Goal: Task Accomplishment & Management: Manage account settings

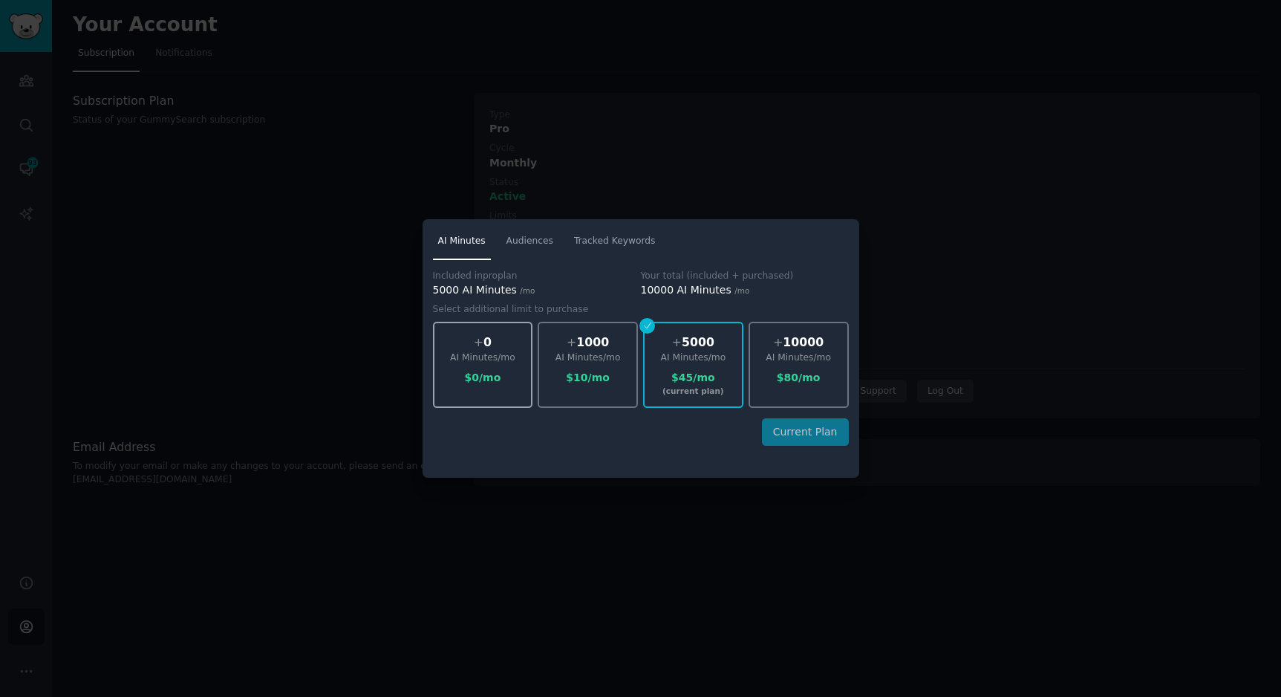
click at [498, 391] on div "+ 0 AI Minutes /mo $ 0 /mo" at bounding box center [483, 365] width 100 height 86
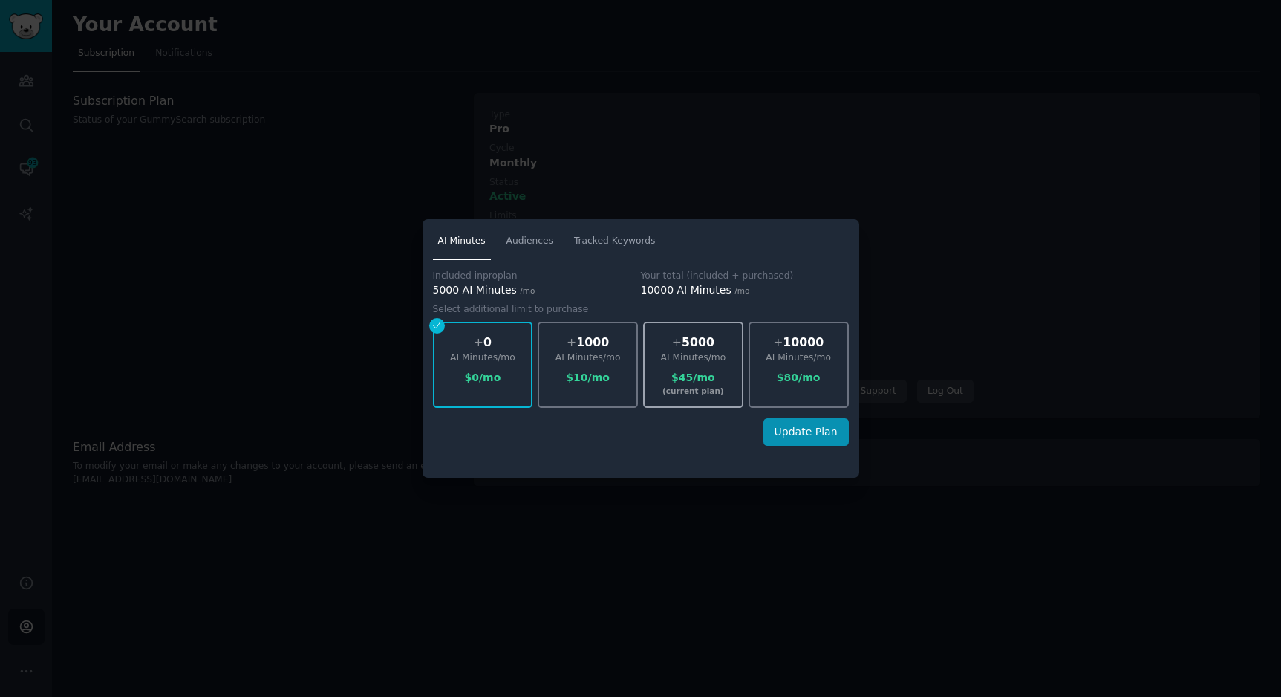
click at [708, 390] on div "(current plan)" at bounding box center [693, 390] width 97 height 10
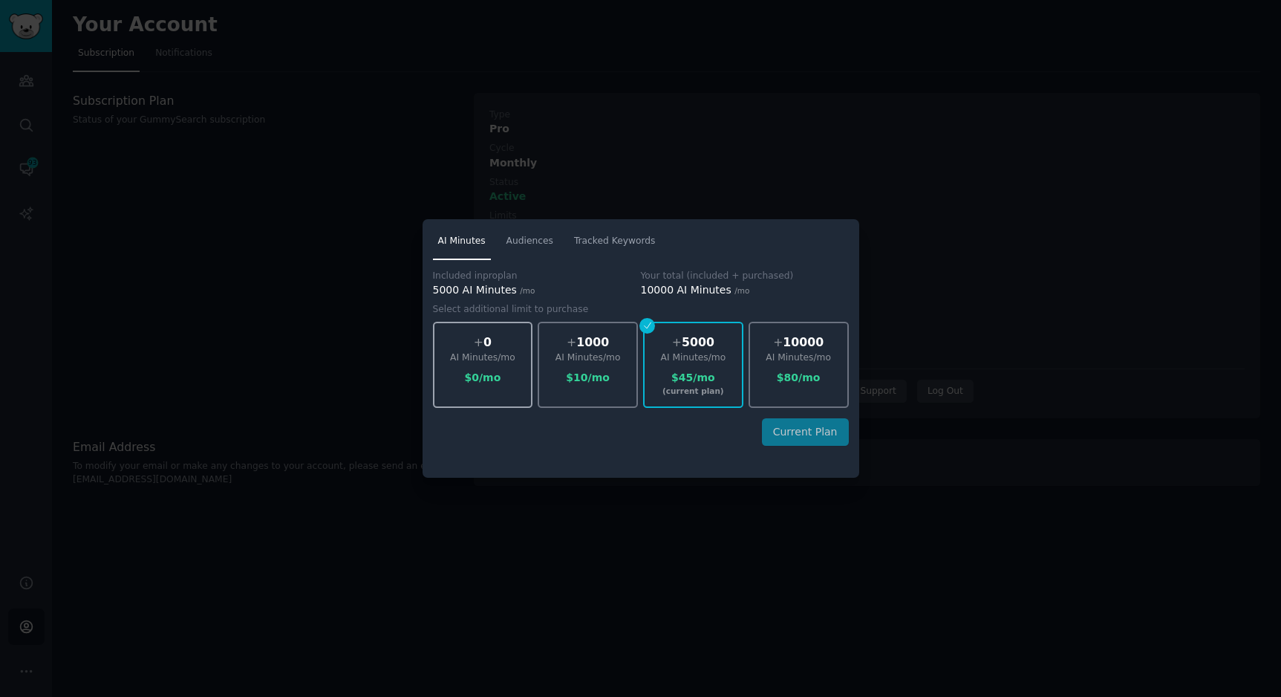
click at [465, 371] on div "$ 0 /mo" at bounding box center [482, 378] width 97 height 16
click at [803, 420] on button "Update Plan" at bounding box center [805, 431] width 85 height 27
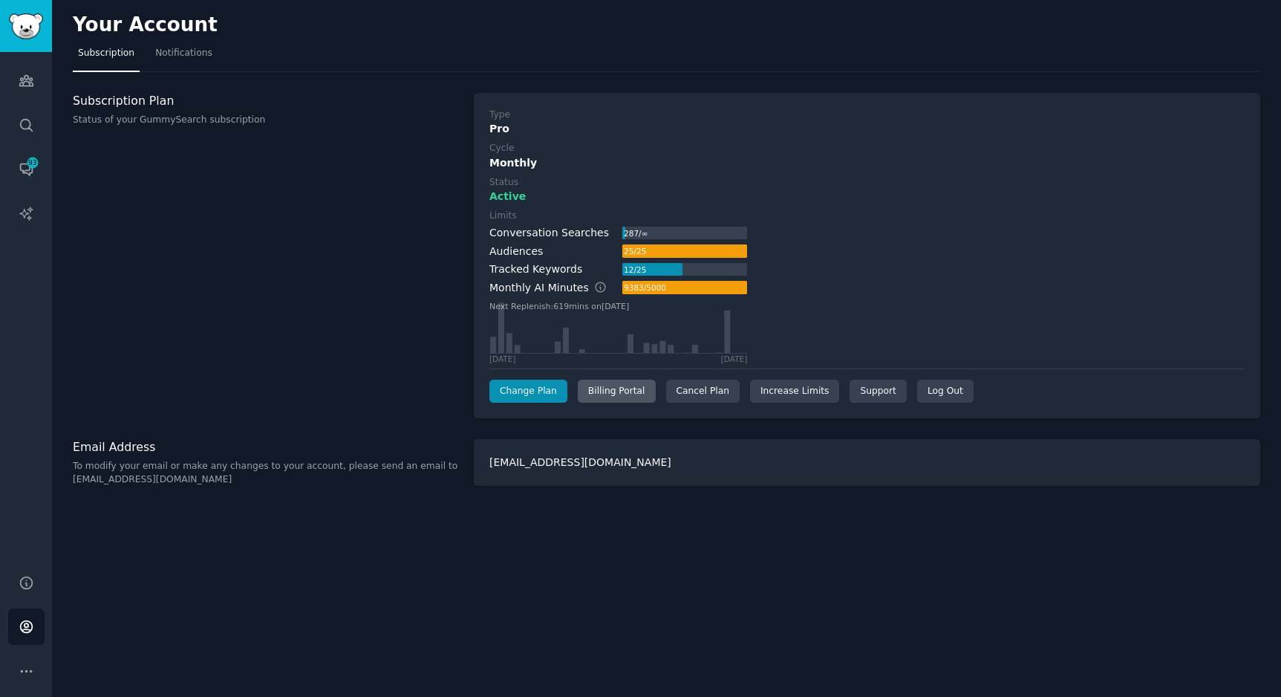
click at [622, 391] on div "Billing Portal" at bounding box center [617, 391] width 78 height 24
click at [774, 394] on link "Increase Limits" at bounding box center [795, 391] width 90 height 24
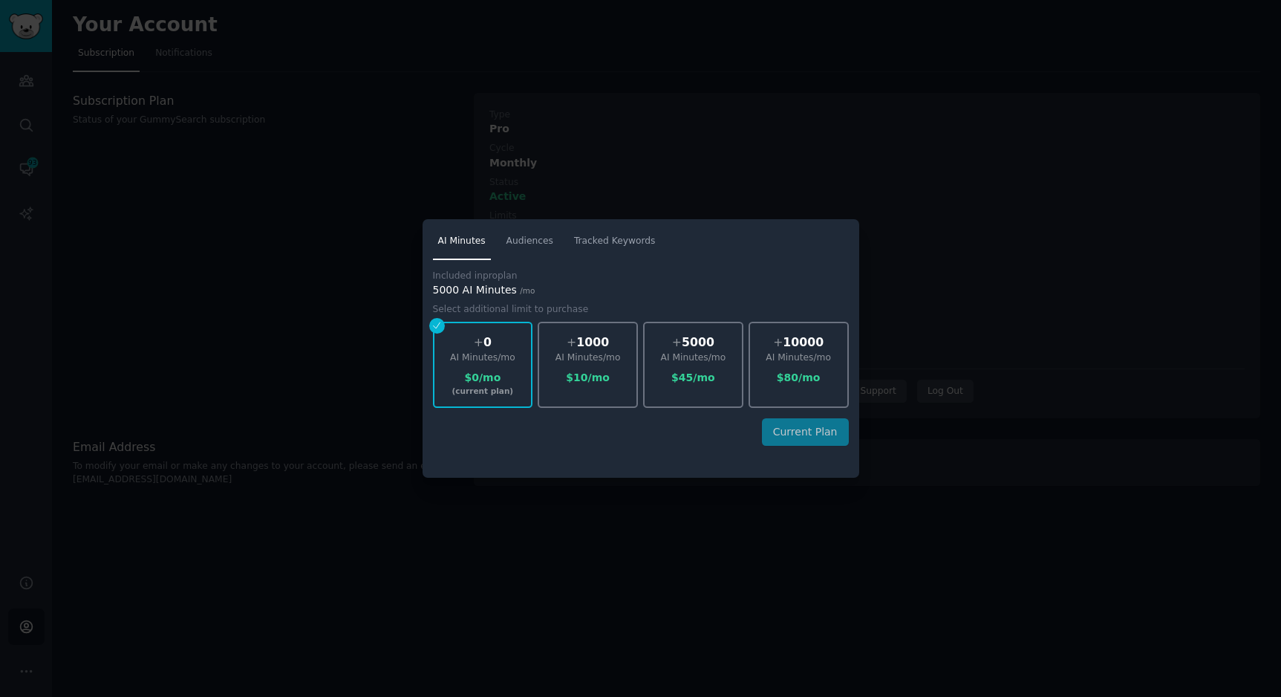
click at [873, 297] on div at bounding box center [640, 348] width 1281 height 697
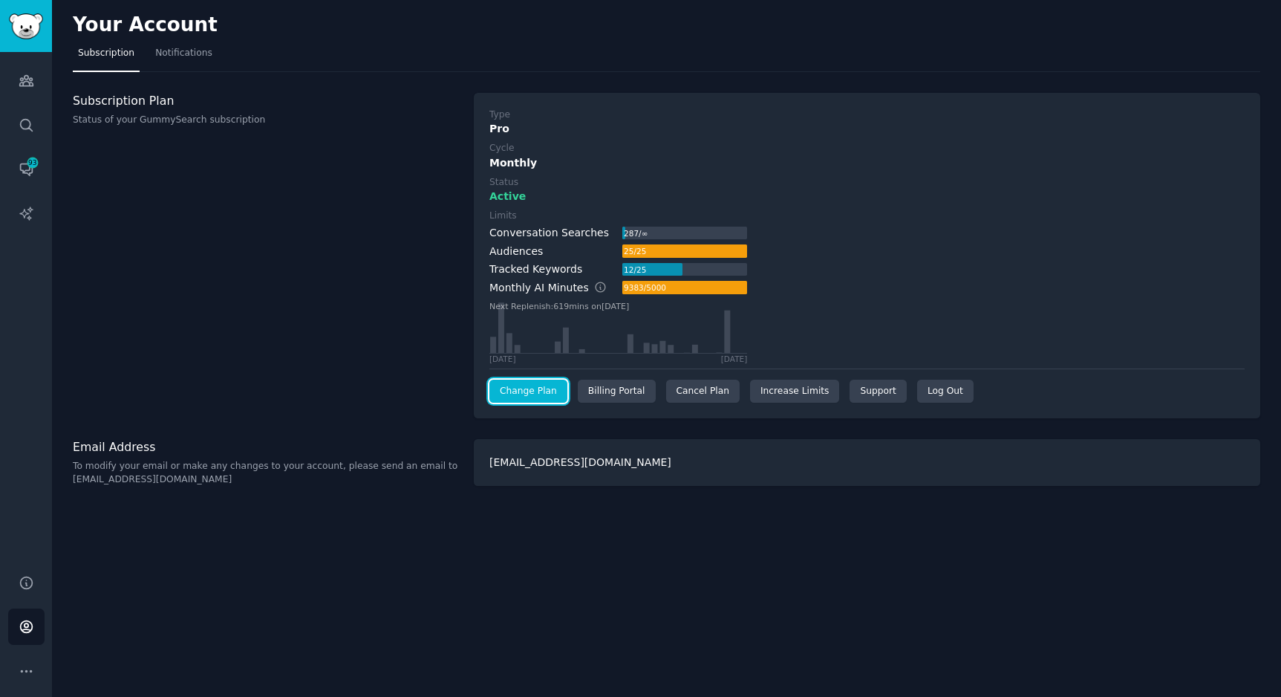
click at [553, 402] on link "Change Plan" at bounding box center [528, 391] width 78 height 24
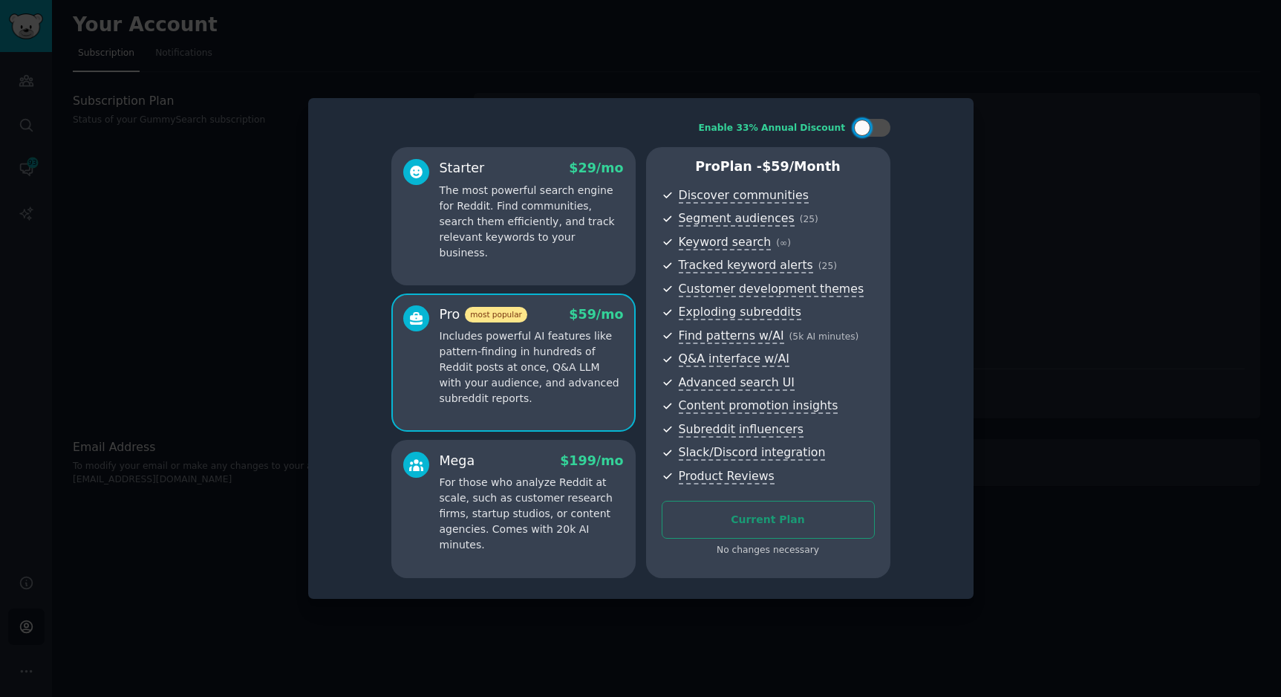
click at [968, 104] on div "Enable 33% Annual Discount Starter $ 29 /mo The most powerful search engine for…" at bounding box center [640, 348] width 665 height 501
click at [996, 73] on div at bounding box center [640, 348] width 1281 height 697
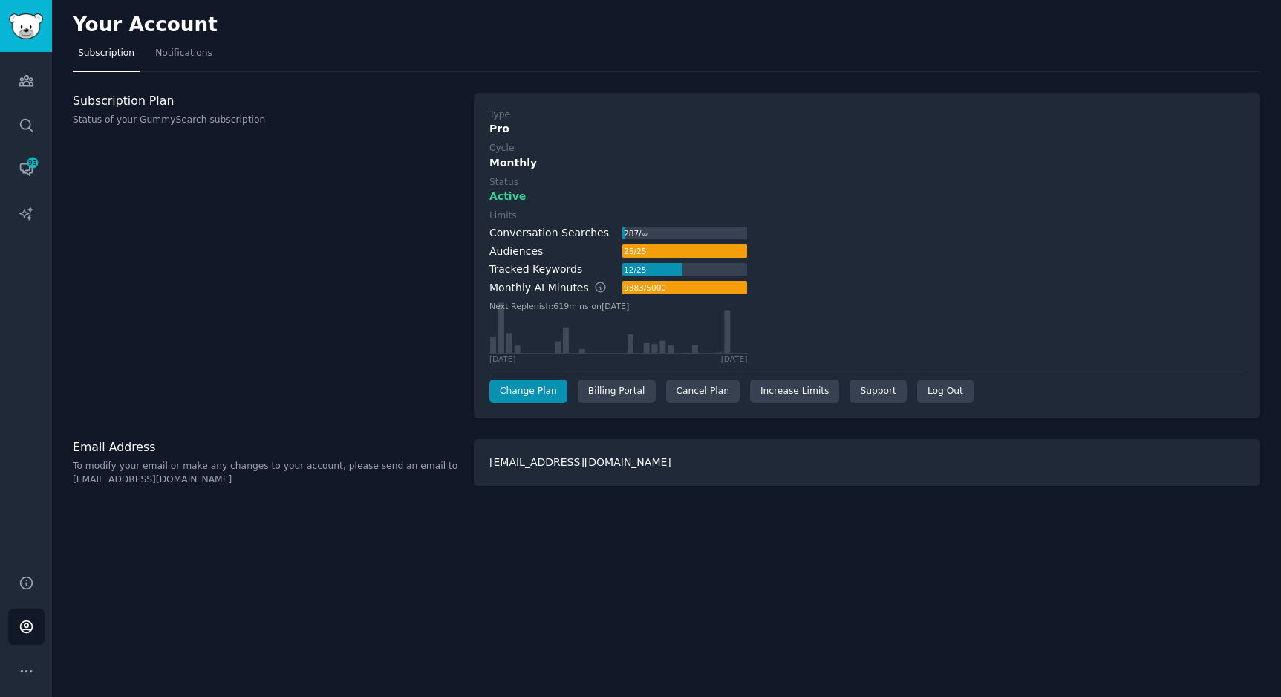
click at [784, 215] on div "Limits Conversation Searches 287 / ∞ Audiences 25 / 25 Tracked Keywords 12 / 25…" at bounding box center [866, 286] width 755 height 154
click at [585, 373] on div "Type Pro Cycle Monthly Status Active Limits Conversation Searches 287 / ∞ Audie…" at bounding box center [866, 255] width 755 height 295
click at [726, 610] on div "Your Account Subscription Notifications Subscription Plan Status of your GummyS…" at bounding box center [666, 348] width 1229 height 697
click at [879, 384] on link "Support" at bounding box center [878, 391] width 56 height 24
click at [830, 307] on div "Limits Conversation Searches 287 / ∞ Audiences 25 / 25 Tracked Keywords 12 / 25…" at bounding box center [866, 286] width 755 height 154
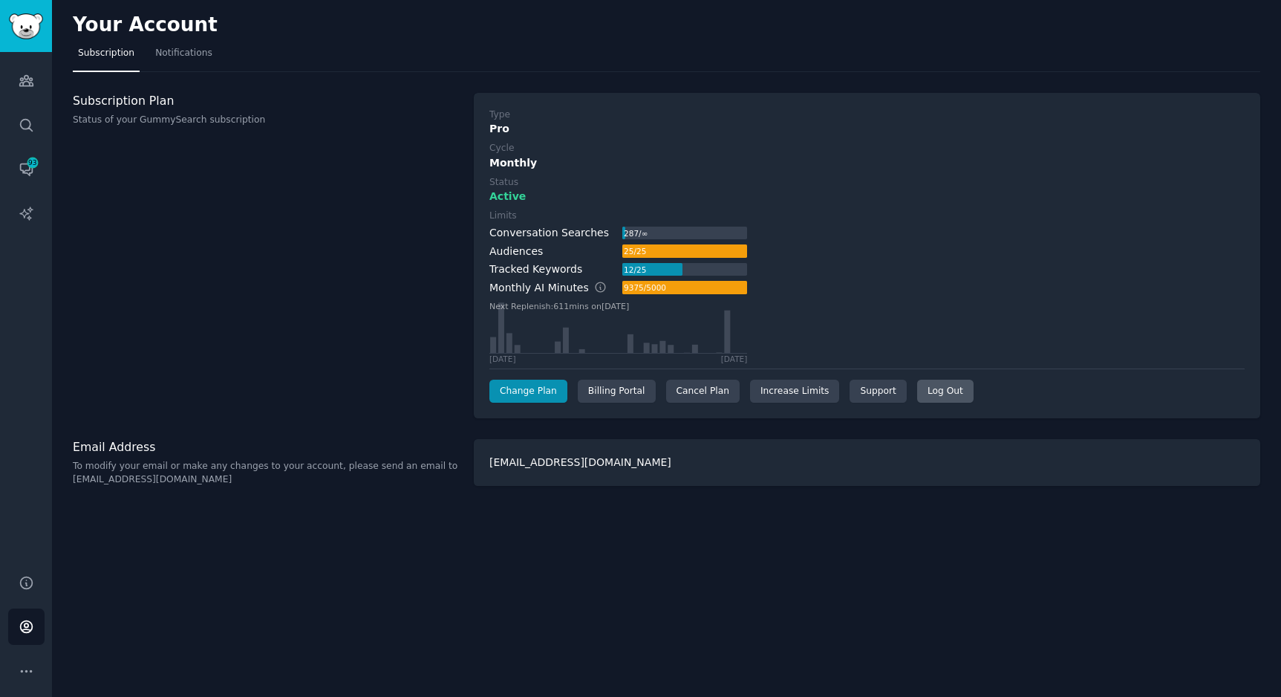
click at [923, 382] on div "Log Out" at bounding box center [945, 391] width 56 height 24
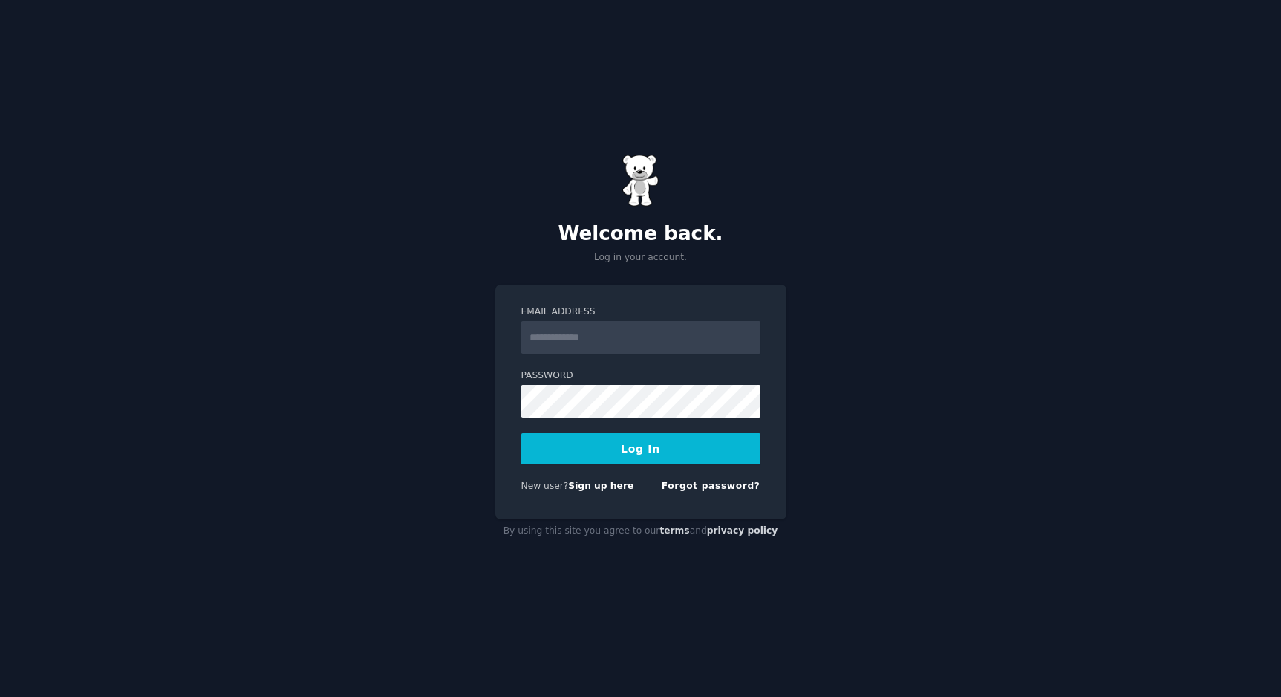
click at [574, 322] on input "Email Address" at bounding box center [640, 337] width 239 height 33
type input "**********"
click at [521, 433] on button "Log In" at bounding box center [640, 448] width 239 height 31
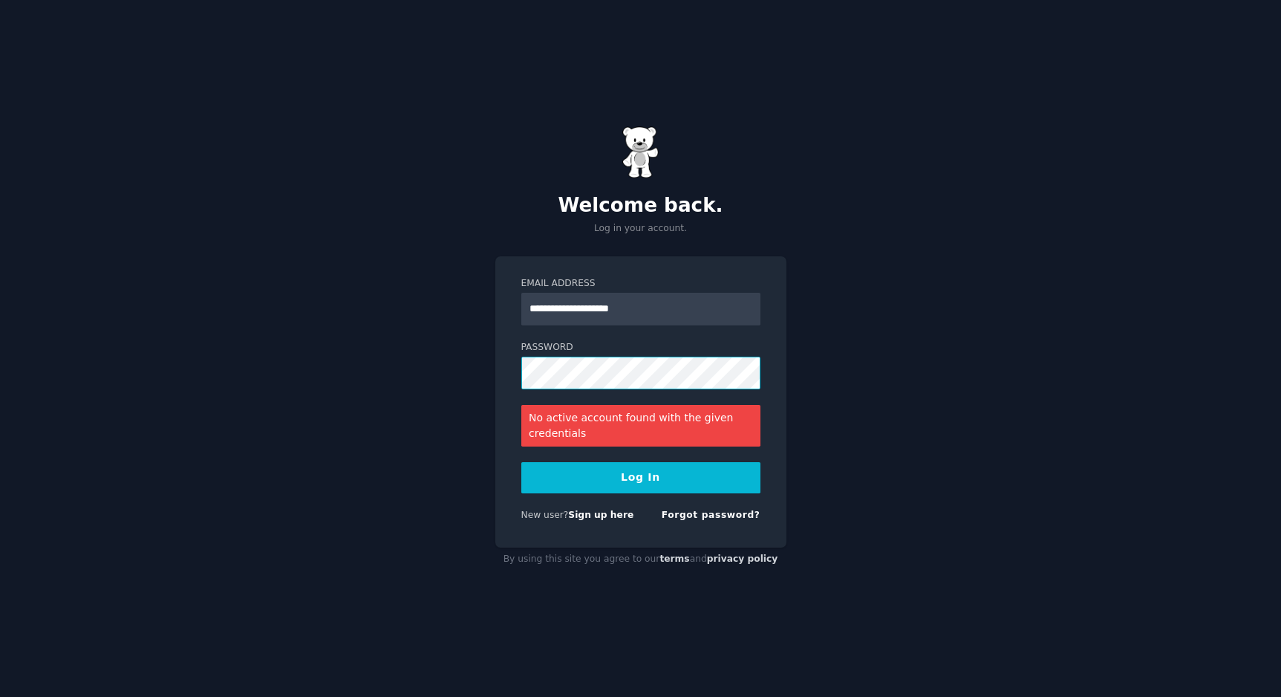
click at [521, 462] on button "Log In" at bounding box center [640, 477] width 239 height 31
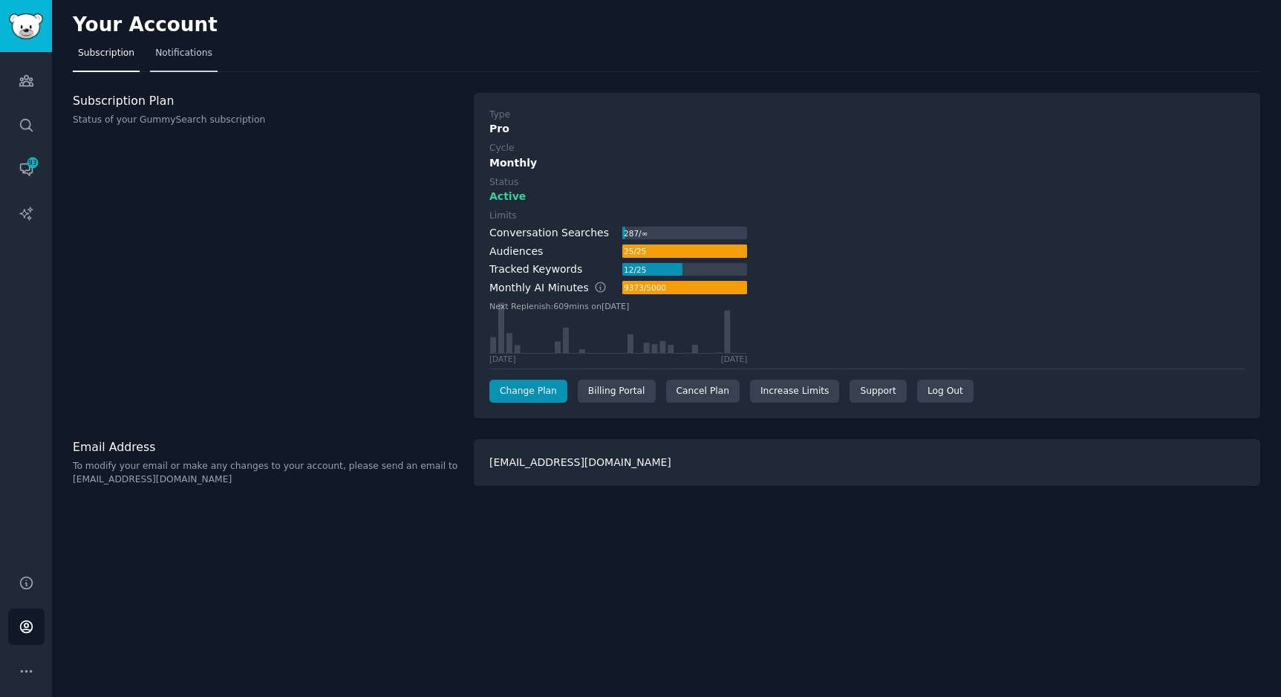
click at [209, 49] on link "Notifications" at bounding box center [184, 57] width 68 height 30
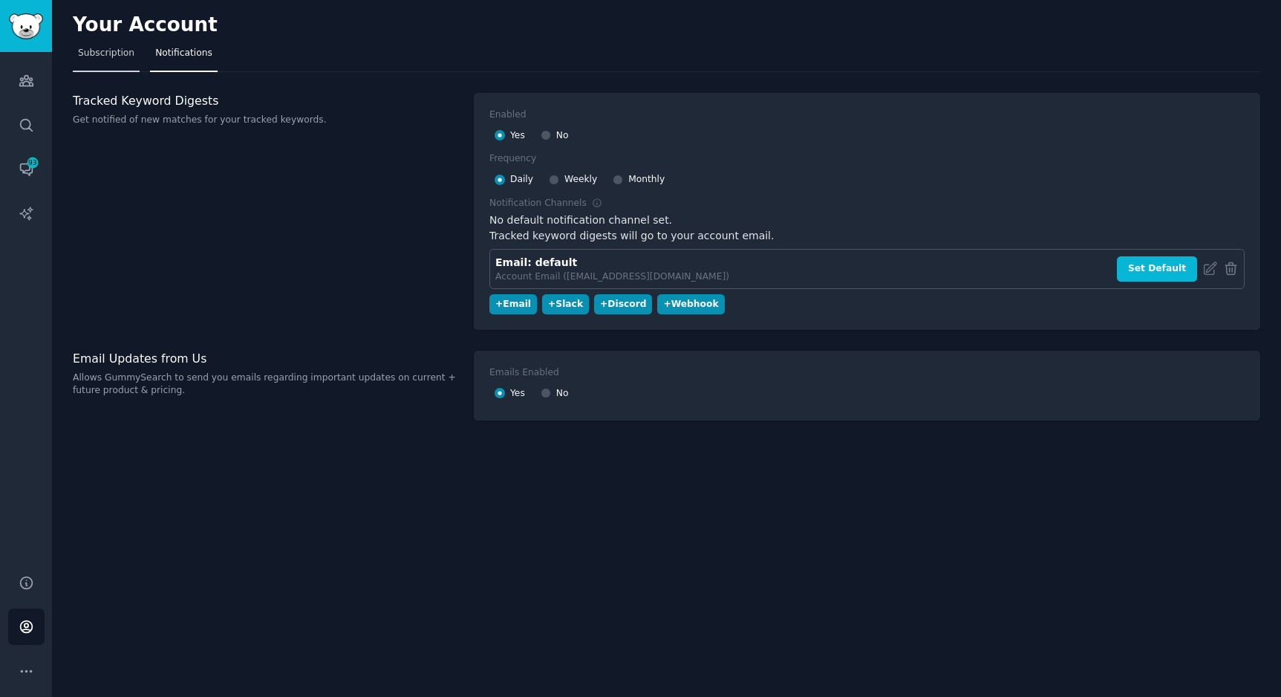
click at [85, 66] on link "Subscription" at bounding box center [106, 57] width 67 height 30
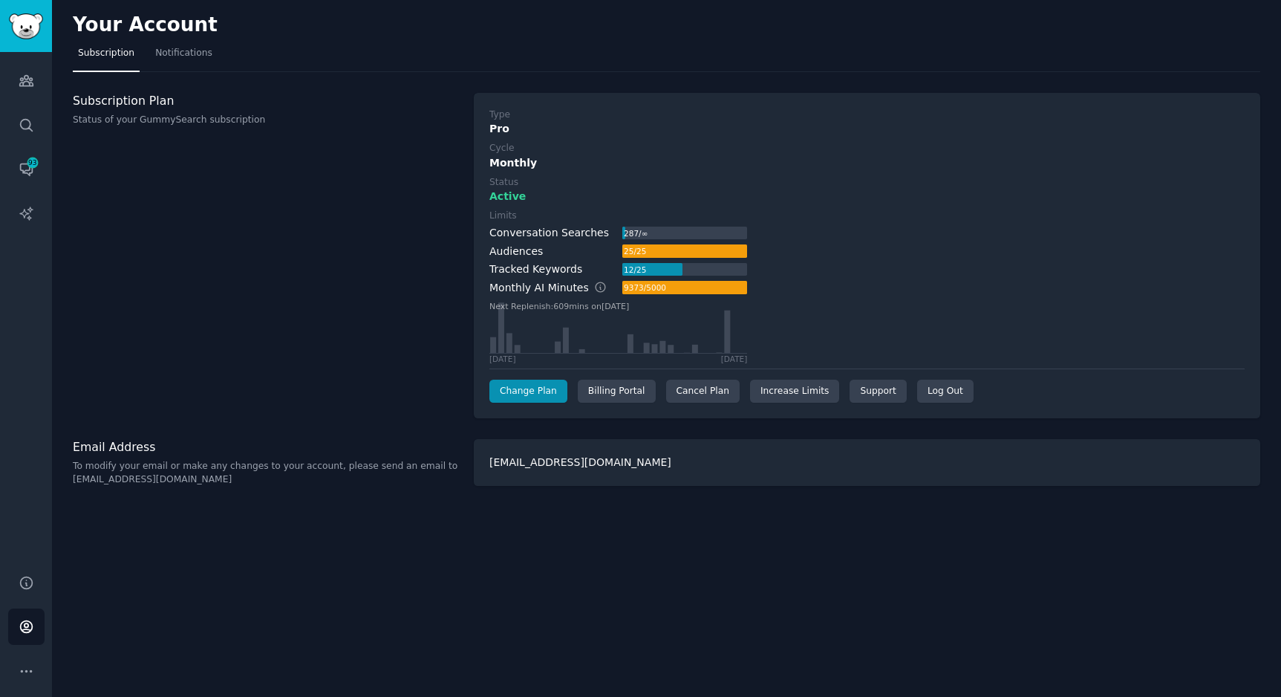
click at [634, 270] on div "12 / 25" at bounding box center [634, 269] width 25 height 13
click at [649, 245] on div at bounding box center [684, 250] width 125 height 13
click at [637, 233] on div "287 / ∞" at bounding box center [635, 233] width 27 height 13
click at [13, 91] on link "Audiences" at bounding box center [26, 80] width 36 height 36
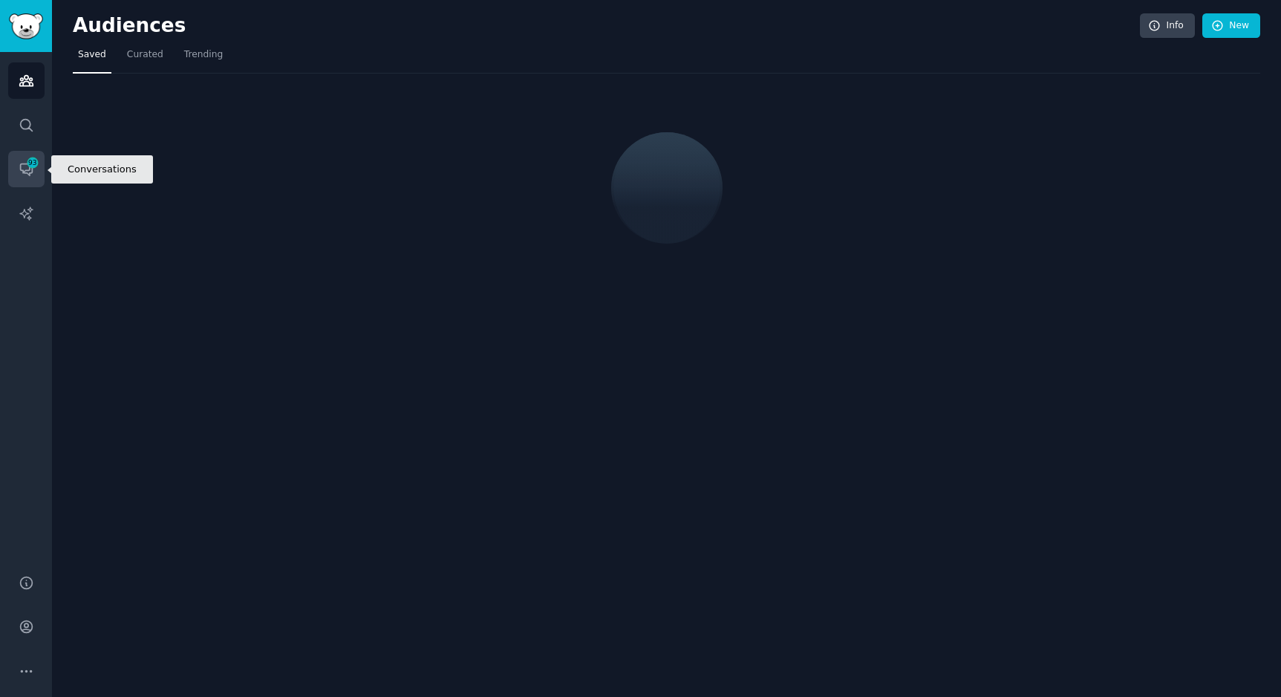
click at [32, 179] on link "Conversations 93" at bounding box center [26, 169] width 36 height 36
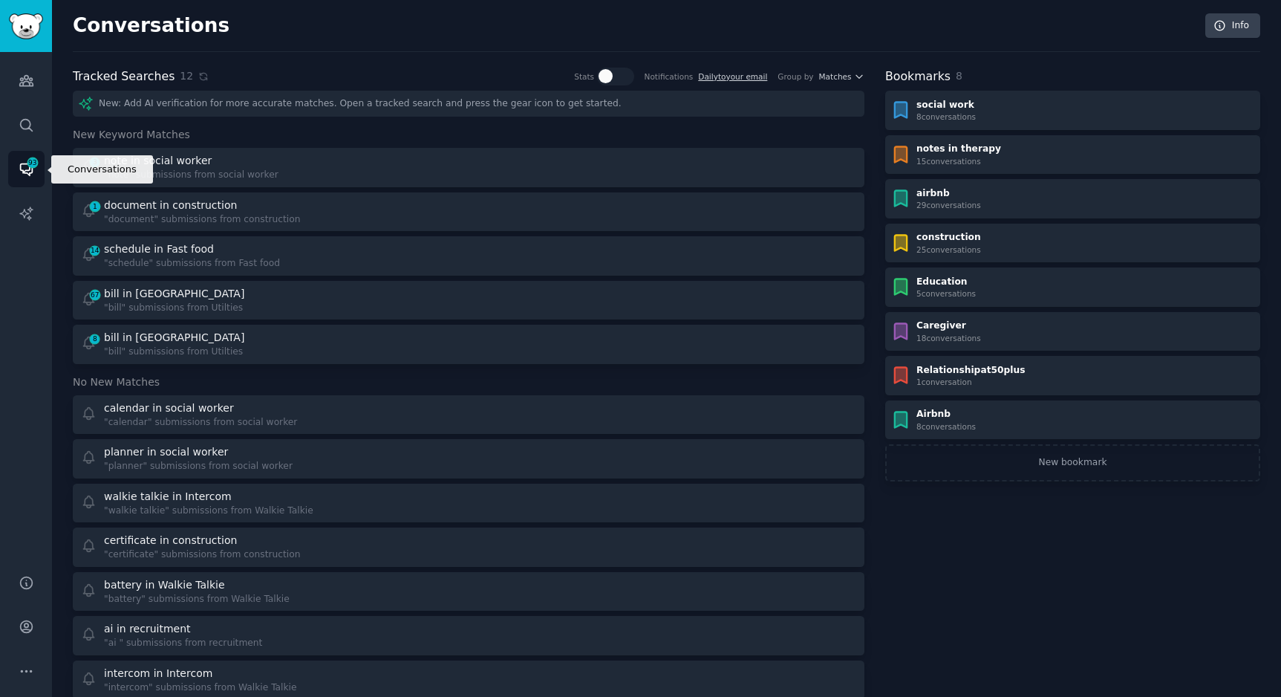
click at [35, 175] on link "Conversations 93" at bounding box center [26, 169] width 36 height 36
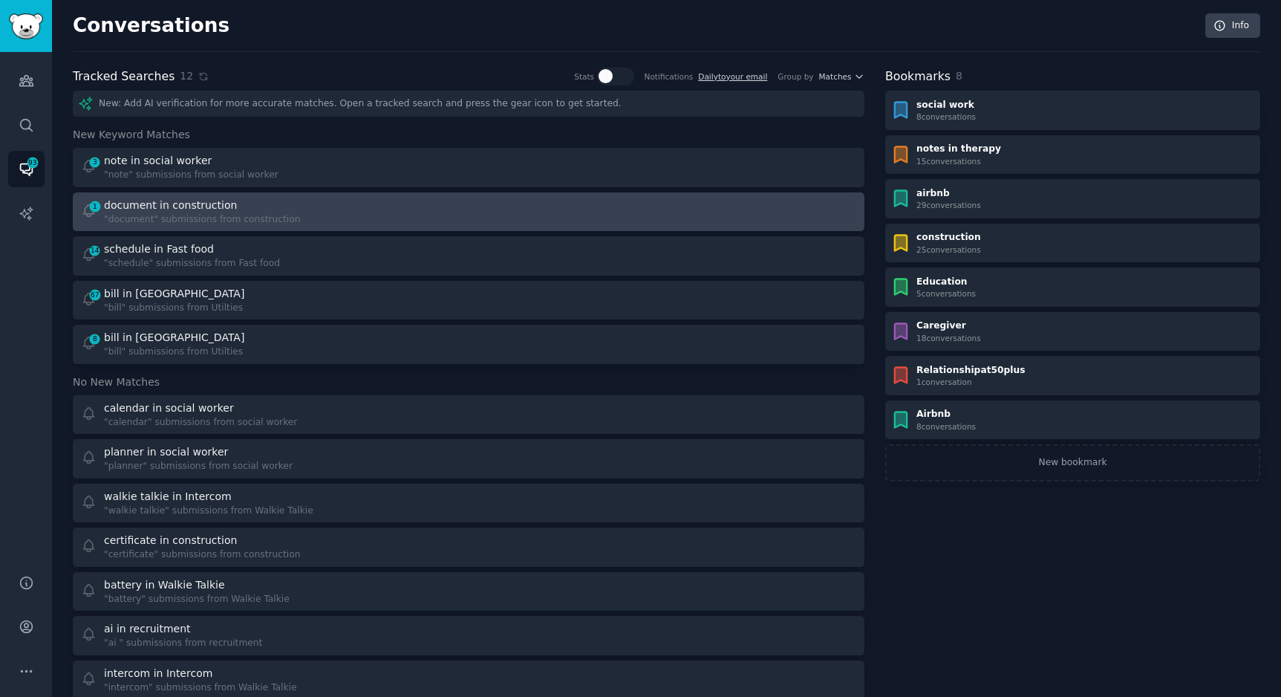
click at [125, 209] on div "document in construction" at bounding box center [170, 206] width 133 height 16
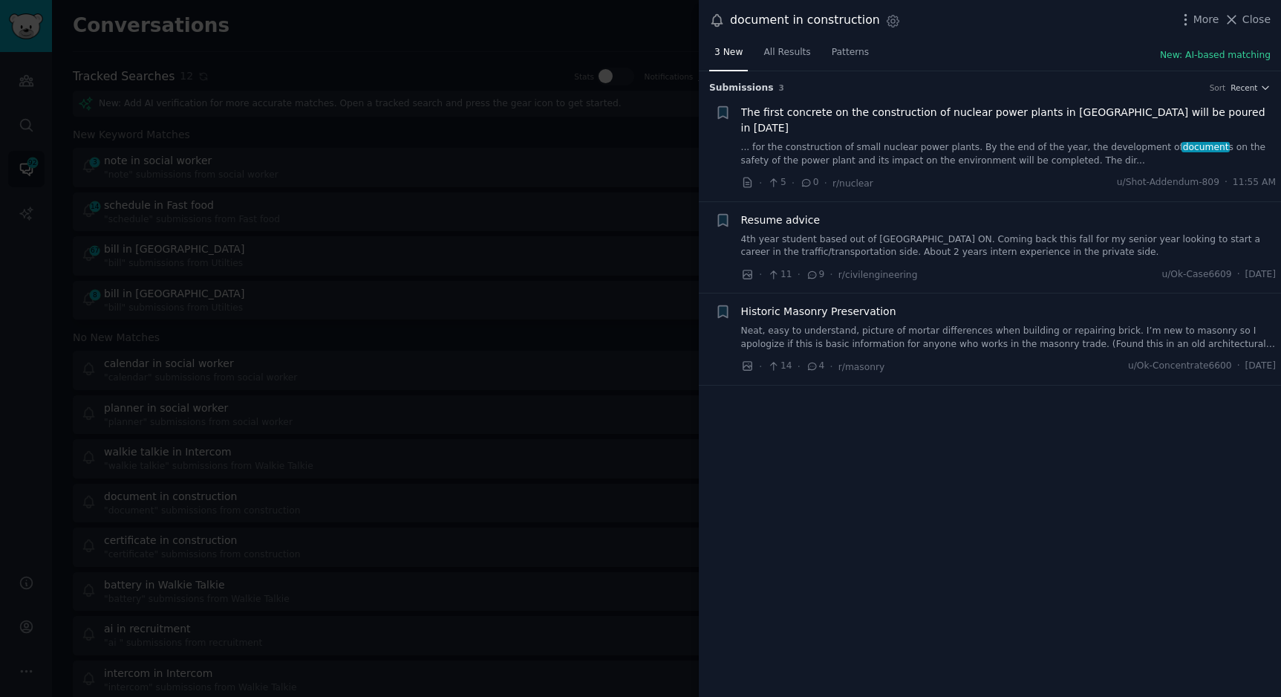
click at [830, 109] on span "The first concrete on the construction of nuclear power plants in [GEOGRAPHIC_D…" at bounding box center [1008, 120] width 535 height 31
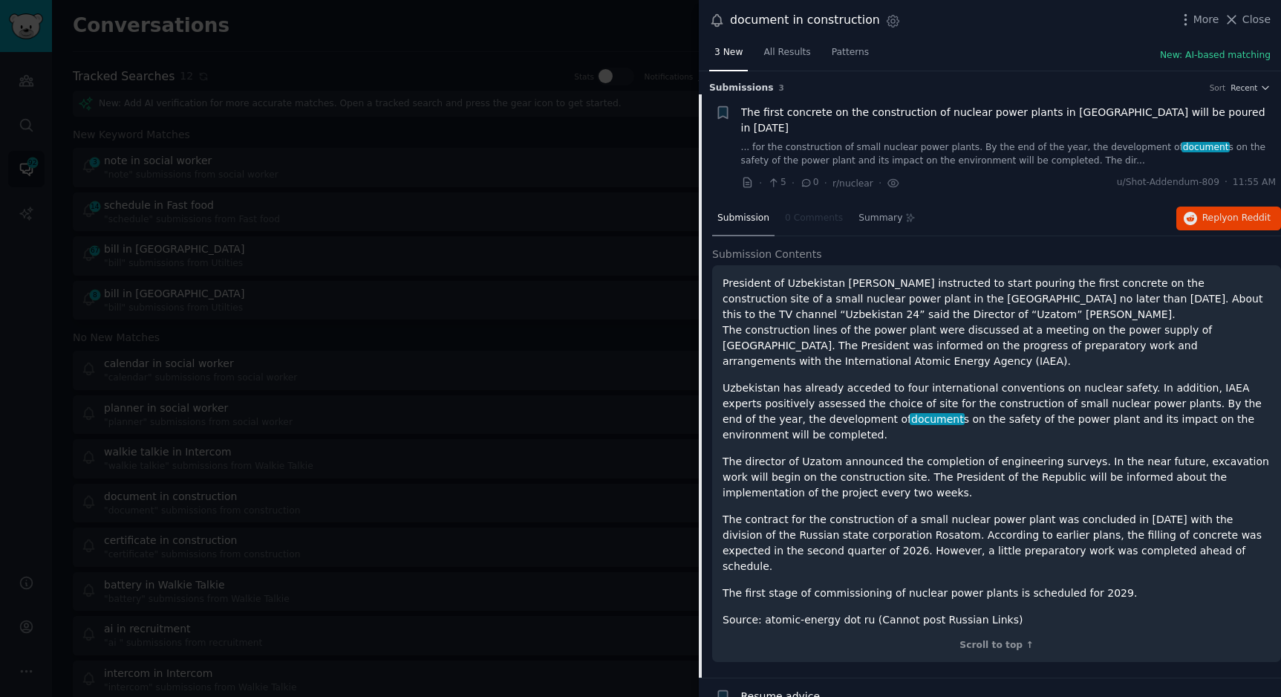
scroll to position [23, 0]
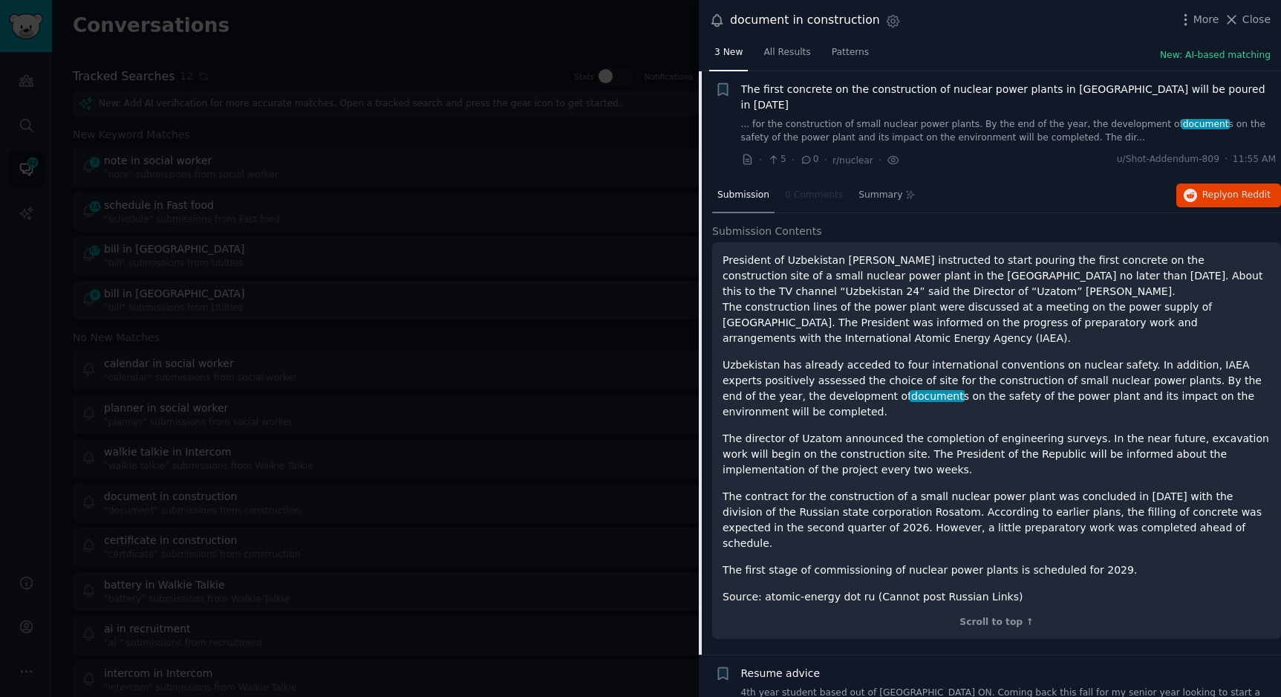
click at [790, 128] on div "The first concrete on the construction of nuclear power plants in [GEOGRAPHIC_D…" at bounding box center [1008, 125] width 535 height 86
click at [790, 118] on link "... for the construction of small nuclear power plants. By the end of the year,…" at bounding box center [1008, 131] width 535 height 26
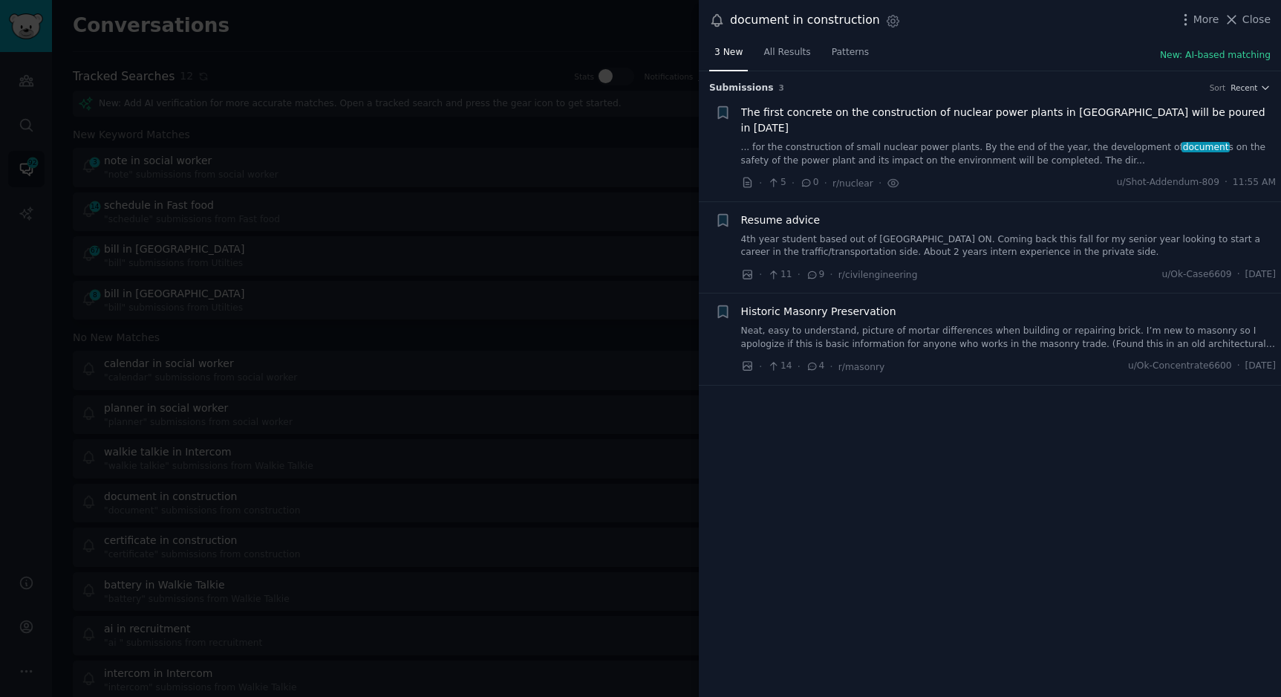
click at [512, 233] on div at bounding box center [640, 348] width 1281 height 697
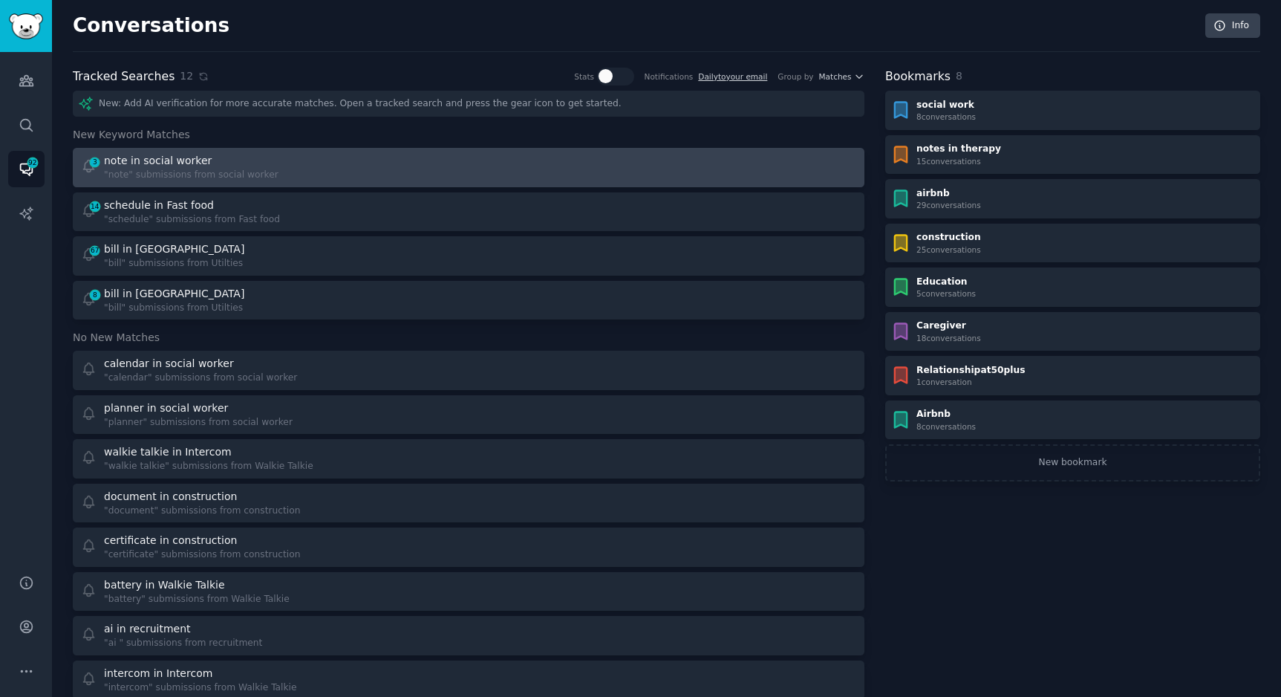
click at [209, 169] on div ""note" submissions from social worker" at bounding box center [191, 175] width 175 height 13
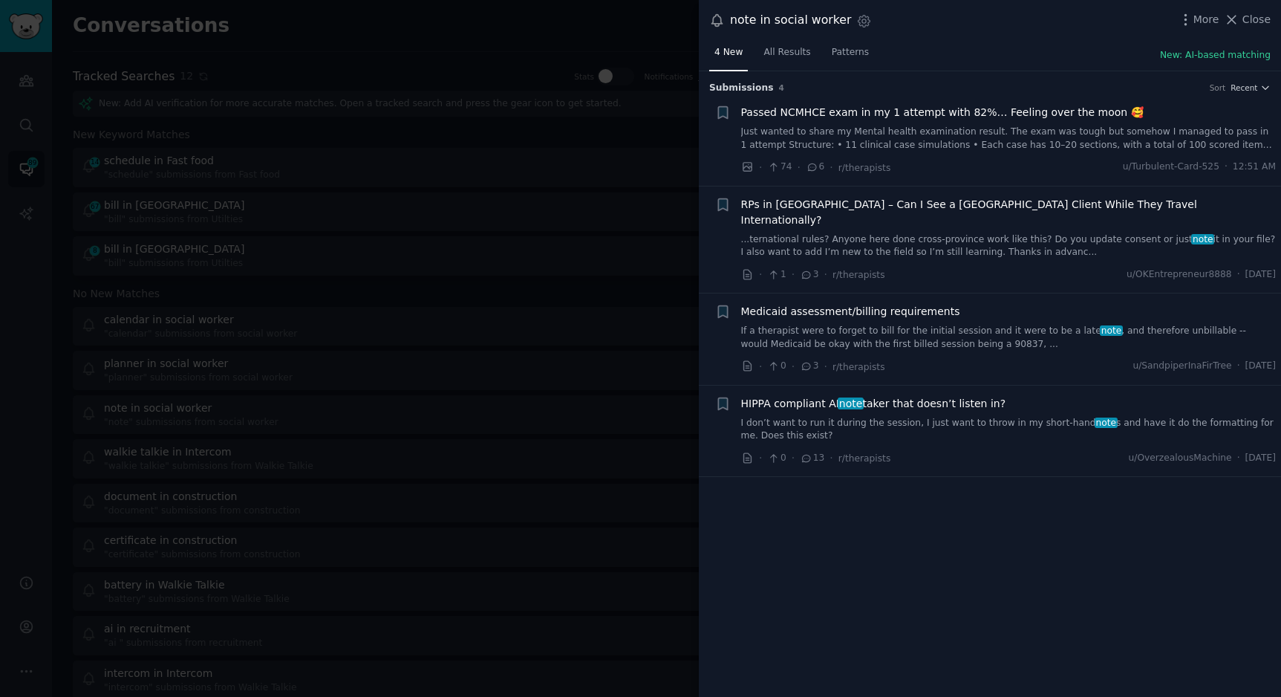
click at [917, 417] on link "I don’t want to run it during the session, I just want to throw in my short-han…" at bounding box center [1008, 430] width 535 height 26
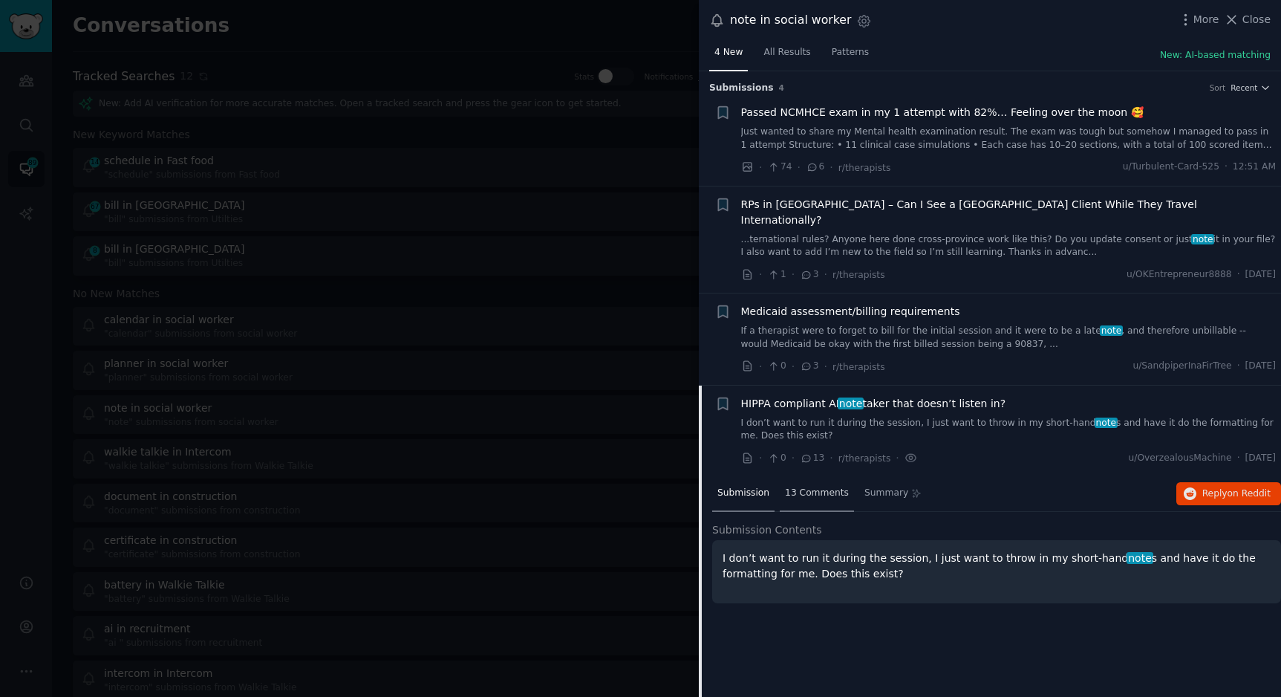
click at [801, 476] on div "13 Comments" at bounding box center [817, 494] width 74 height 36
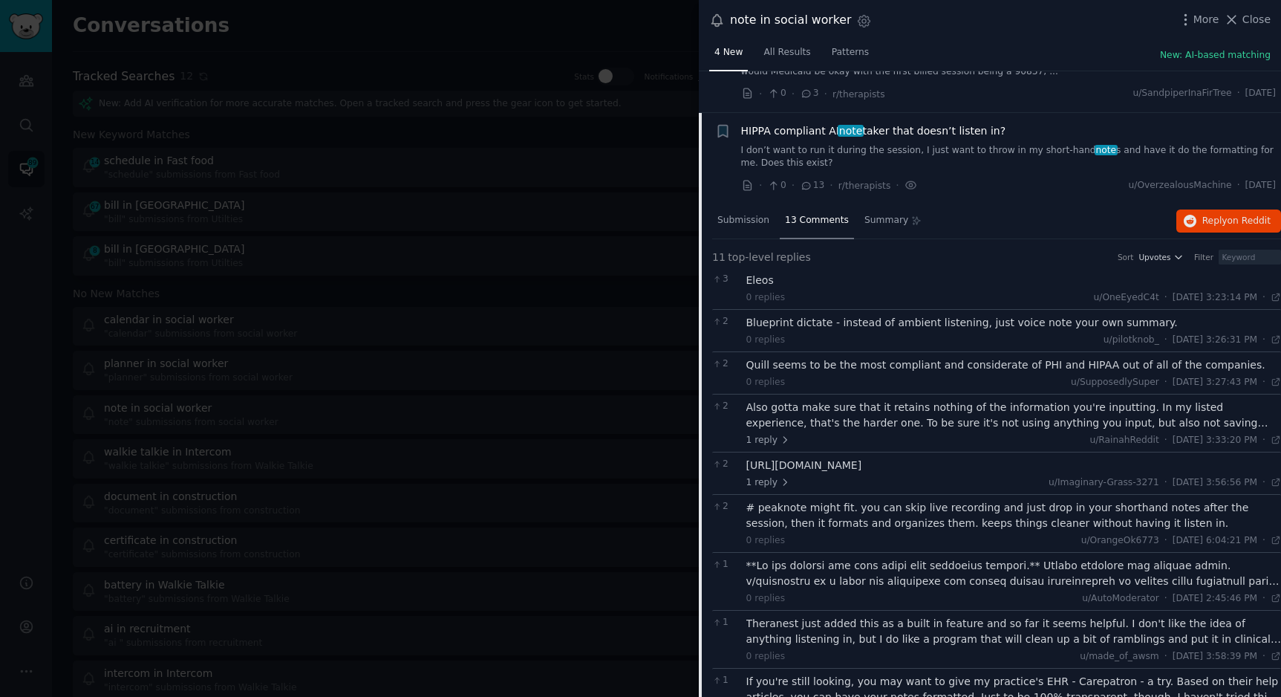
scroll to position [274, 0]
click at [757, 271] on div "Eleos" at bounding box center [1013, 279] width 535 height 16
copy div "Eleos"
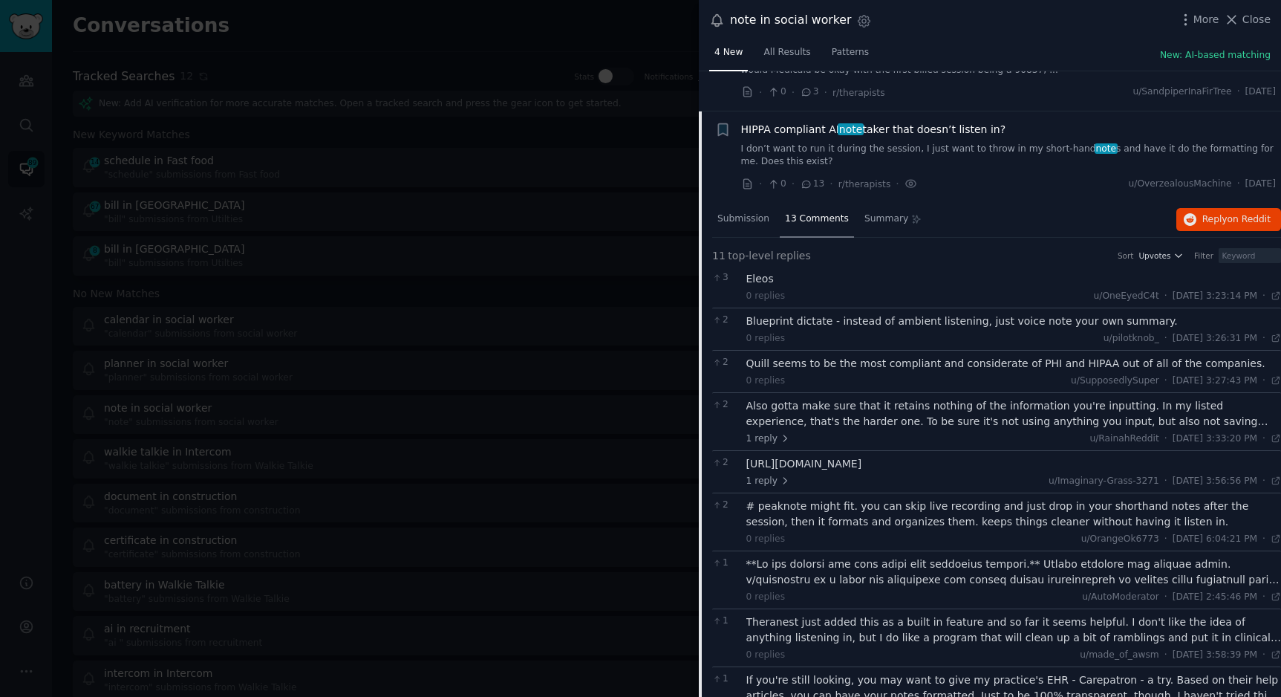
click at [757, 356] on div "Quill seems to be the most compliant and considerate of PHI and HIPAA out of al…" at bounding box center [1013, 364] width 535 height 16
copy div "Quill"
click at [621, 48] on div at bounding box center [640, 348] width 1281 height 697
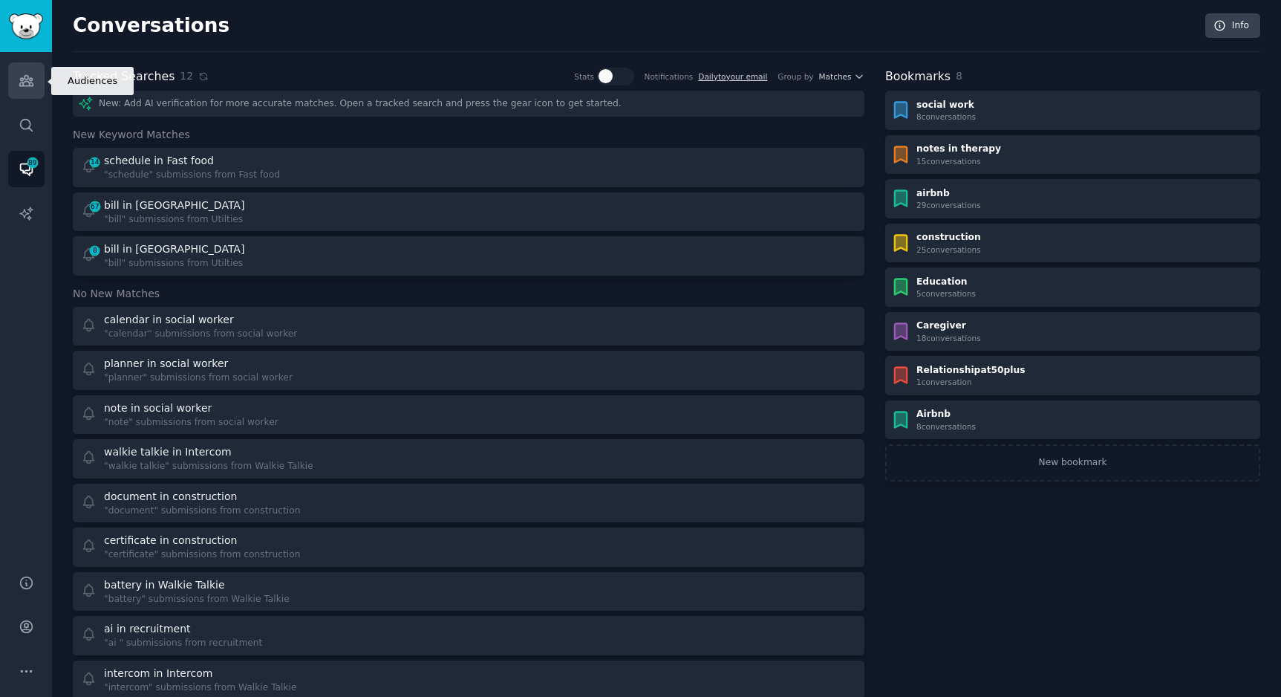
click at [22, 82] on icon "Sidebar" at bounding box center [25, 81] width 13 height 10
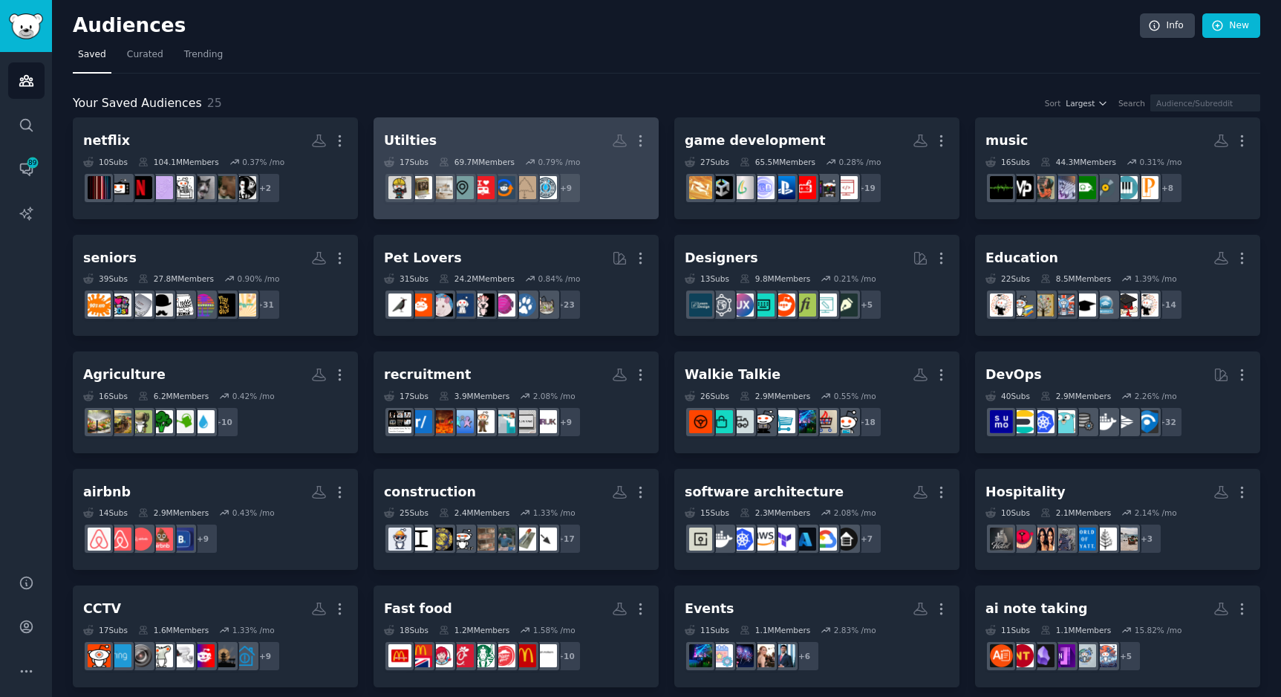
click at [478, 121] on link "Utilties More 17 Sub s 69.7M Members 0.79 % /mo + 9" at bounding box center [516, 168] width 285 height 102
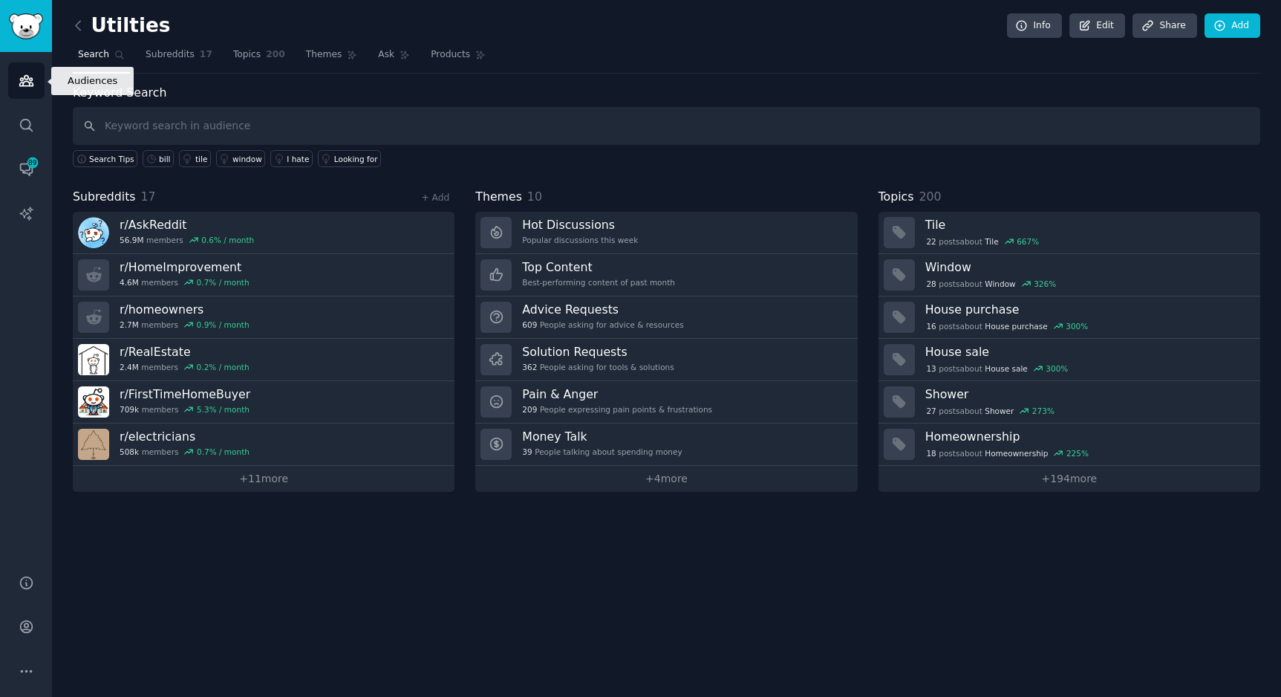
click at [10, 81] on link "Audiences" at bounding box center [26, 80] width 36 height 36
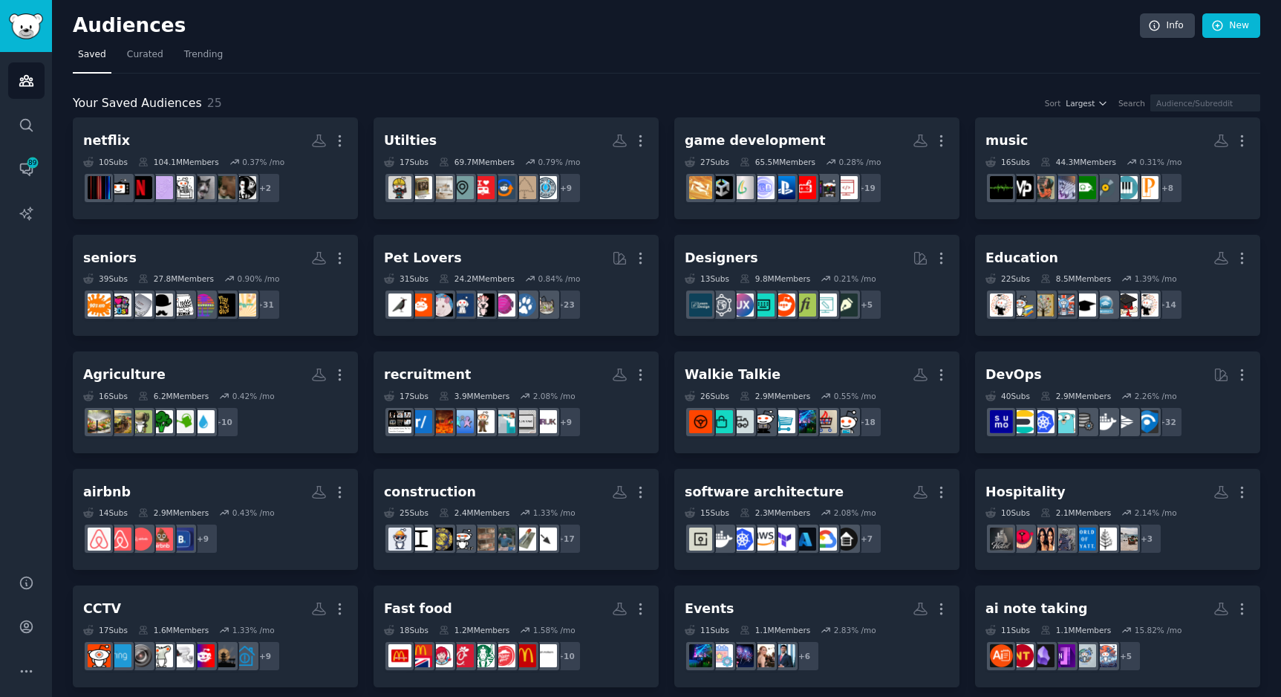
click at [695, 55] on nav "Saved Curated Trending" at bounding box center [666, 58] width 1187 height 30
drag, startPoint x: 417, startPoint y: 247, endPoint x: 881, endPoint y: 0, distance: 525.9
